Goal: Task Accomplishment & Management: Use online tool/utility

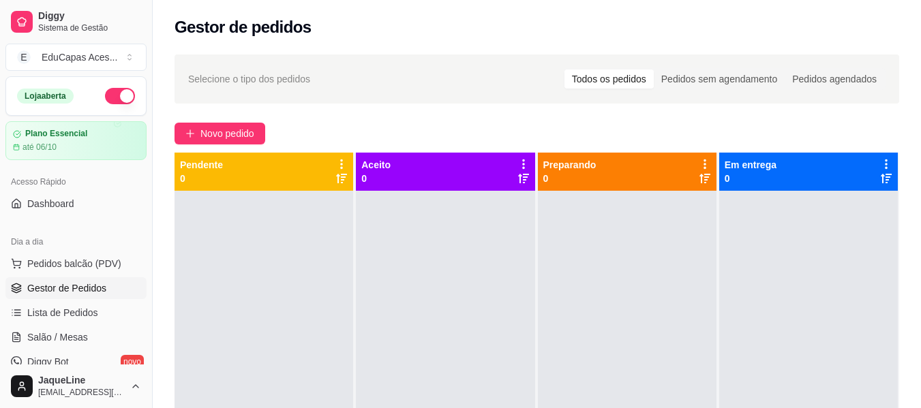
click at [136, 137] on div "Loja aberta Plano Essencial até 06/10" at bounding box center [76, 118] width 152 height 84
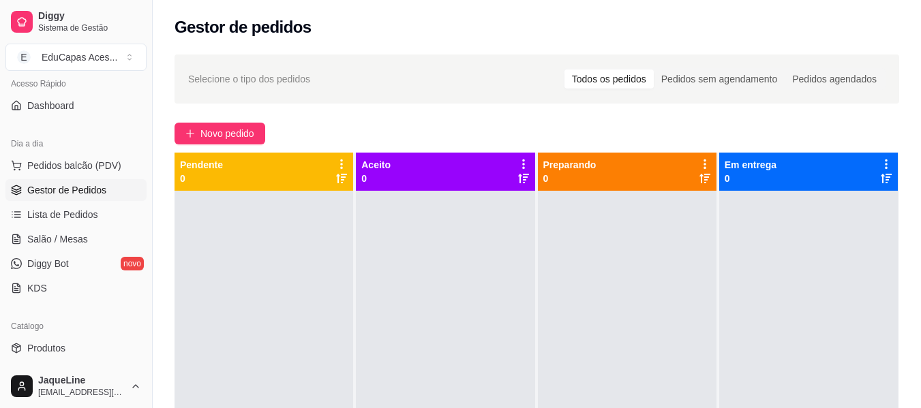
scroll to position [151, 0]
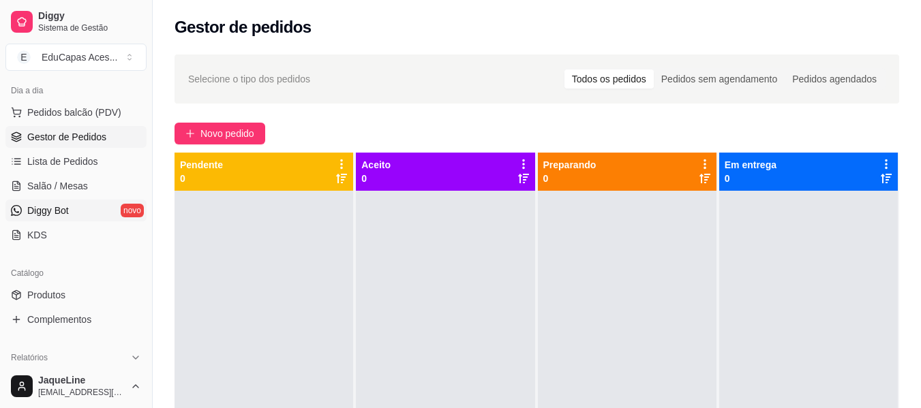
click at [101, 210] on link "Diggy Bot novo" at bounding box center [75, 211] width 141 height 22
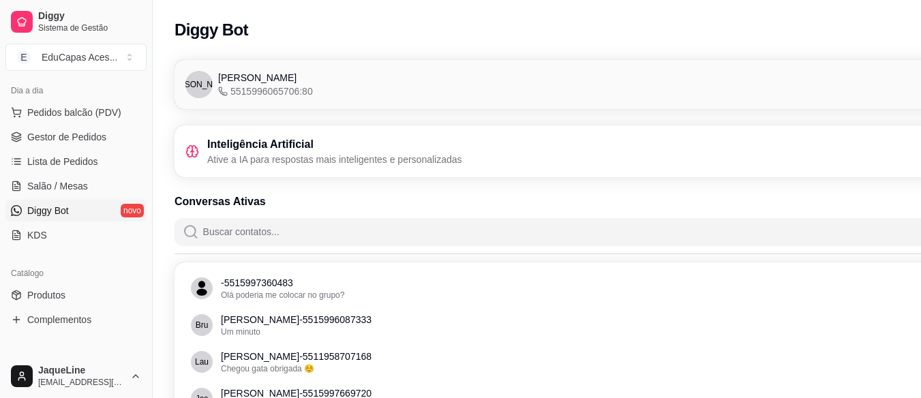
click at [226, 151] on h3 "Inteligência Artificial" at bounding box center [334, 144] width 255 height 16
click at [202, 151] on div "Inteligência Artificial Ative a IA para respostas mais inteligentes e personali…" at bounding box center [323, 151] width 277 height 30
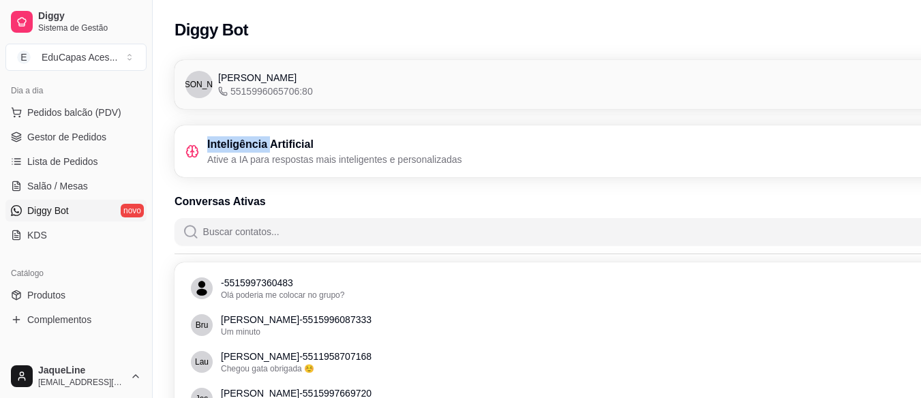
click at [202, 151] on div "Inteligência Artificial Ative a IA para respostas mais inteligentes e personali…" at bounding box center [323, 151] width 277 height 30
click at [105, 164] on link "Lista de Pedidos" at bounding box center [75, 162] width 141 height 22
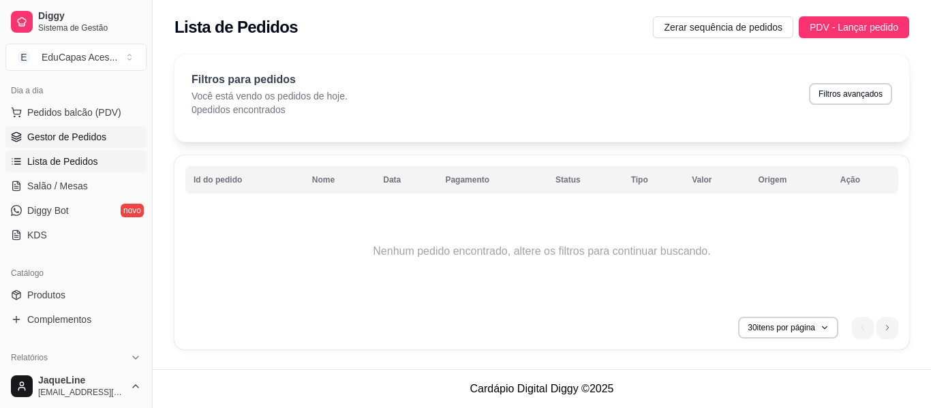
click at [116, 132] on link "Gestor de Pedidos" at bounding box center [75, 137] width 141 height 22
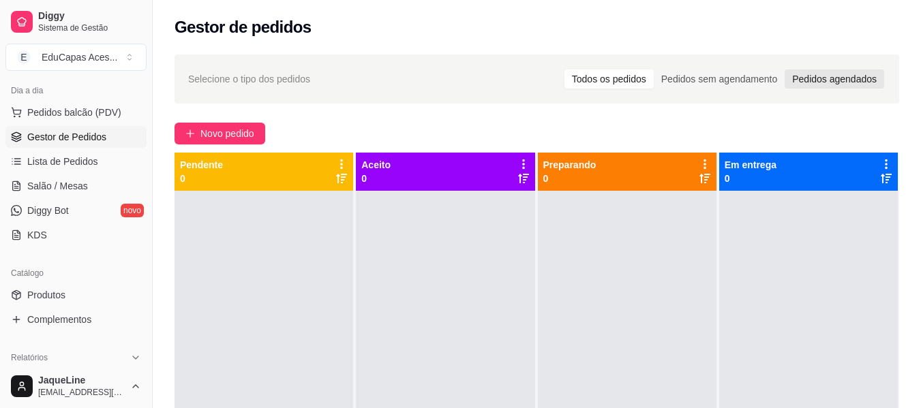
click at [834, 72] on div "Pedidos agendados" at bounding box center [835, 79] width 100 height 19
click at [785, 70] on input "Pedidos agendados" at bounding box center [785, 70] width 0 height 0
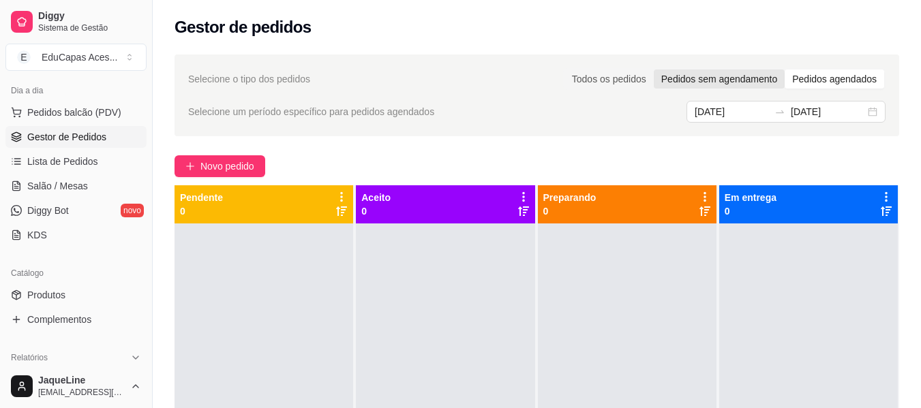
click at [742, 76] on div "Pedidos sem agendamento" at bounding box center [719, 79] width 131 height 19
click at [654, 70] on input "Pedidos sem agendamento" at bounding box center [654, 70] width 0 height 0
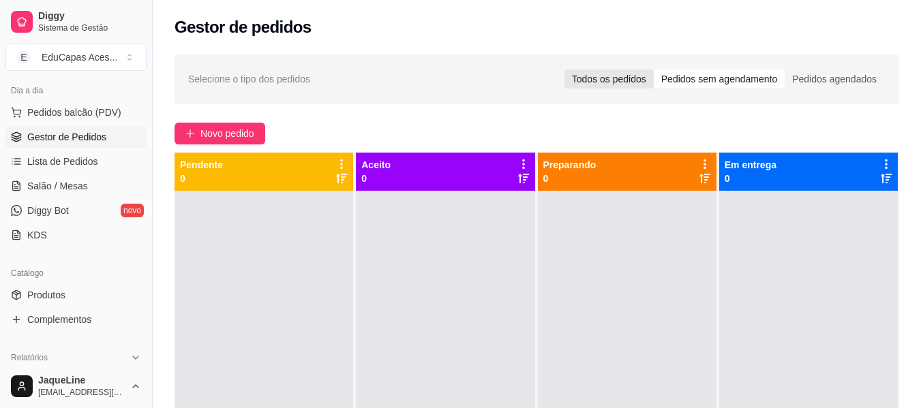
click at [614, 71] on div "Todos os pedidos" at bounding box center [609, 79] width 89 height 19
click at [565, 70] on input "Todos os pedidos" at bounding box center [565, 70] width 0 height 0
click at [95, 115] on span "Pedidos balcão (PDV)" at bounding box center [74, 113] width 94 height 14
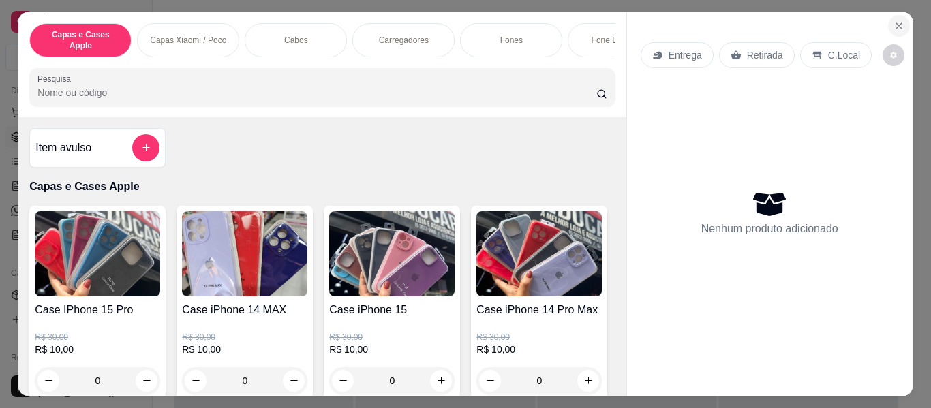
click at [897, 22] on icon "Close" at bounding box center [899, 25] width 11 height 11
